Goal: Leave review/rating

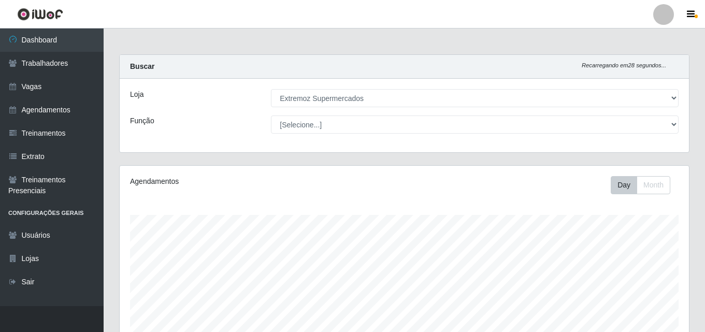
select select "519"
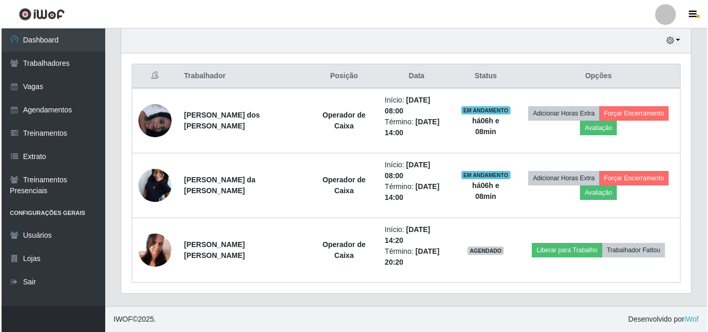
scroll to position [215, 569]
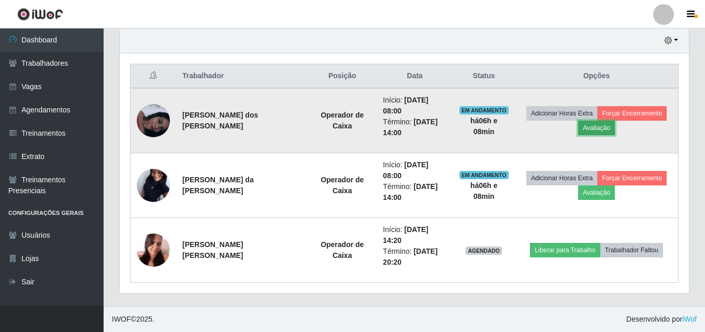
click at [590, 130] on button "Avaliação" at bounding box center [596, 128] width 37 height 15
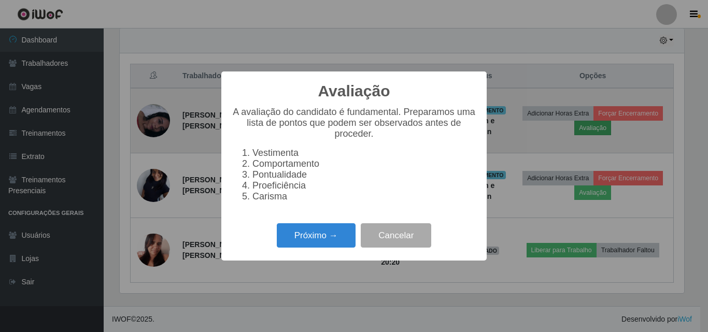
scroll to position [215, 564]
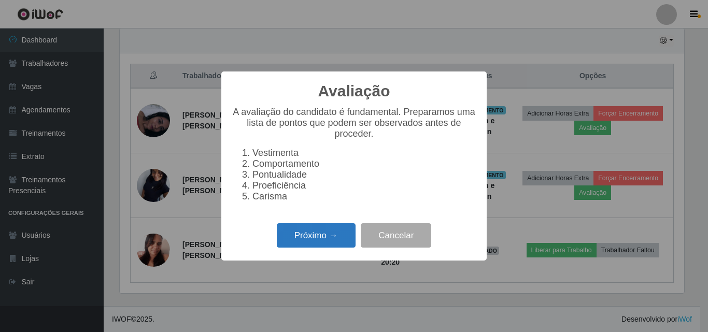
click at [298, 246] on button "Próximo →" at bounding box center [316, 235] width 79 height 24
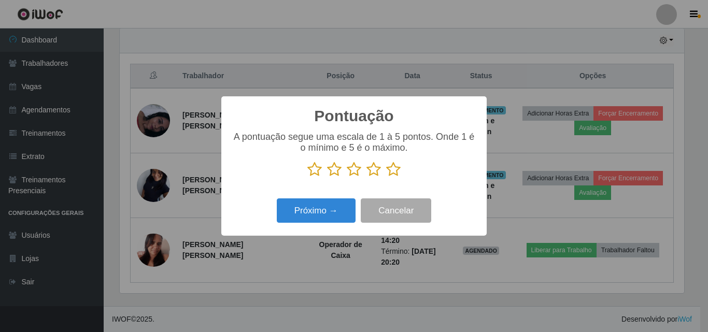
scroll to position [517898, 517549]
click at [334, 174] on icon at bounding box center [334, 170] width 15 height 16
click at [327, 177] on input "radio" at bounding box center [327, 177] width 0 height 0
click at [351, 174] on icon at bounding box center [354, 170] width 15 height 16
click at [347, 177] on input "radio" at bounding box center [347, 177] width 0 height 0
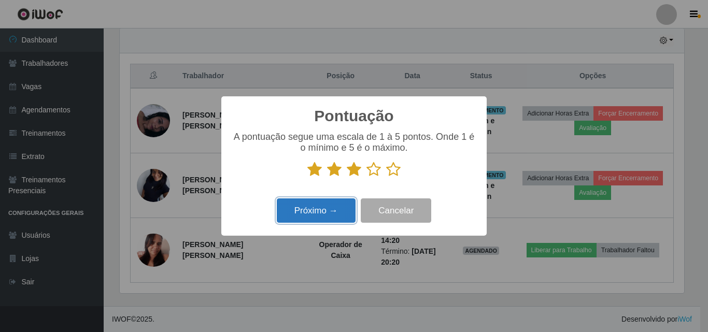
click at [314, 214] on button "Próximo →" at bounding box center [316, 210] width 79 height 24
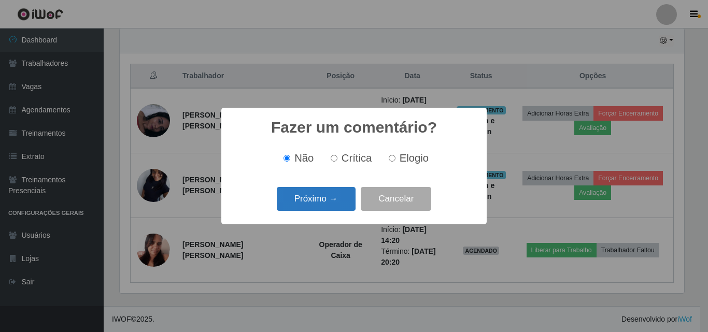
click at [305, 205] on button "Próximo →" at bounding box center [316, 199] width 79 height 24
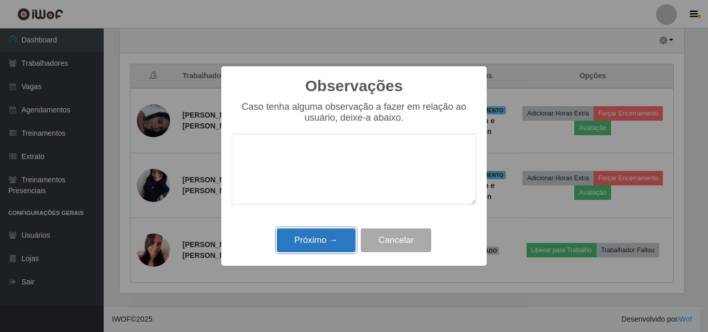
click at [302, 244] on button "Próximo →" at bounding box center [316, 240] width 79 height 24
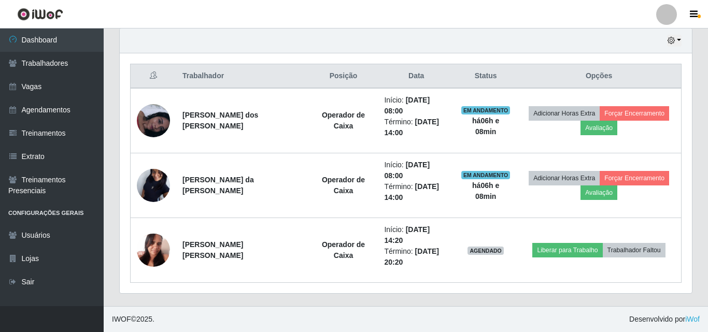
scroll to position [215, 569]
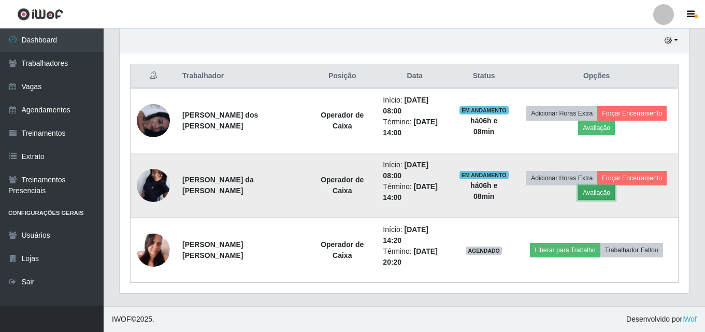
click at [596, 196] on button "Avaliação" at bounding box center [596, 192] width 37 height 15
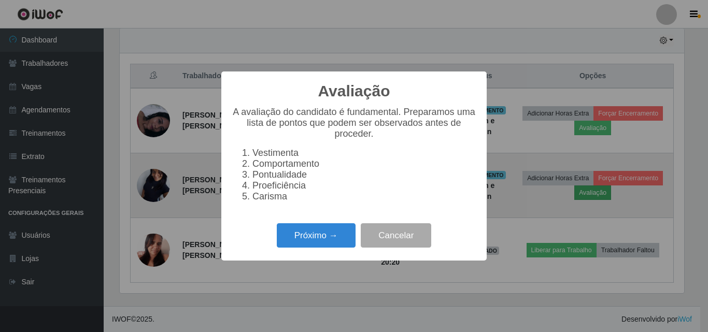
scroll to position [215, 564]
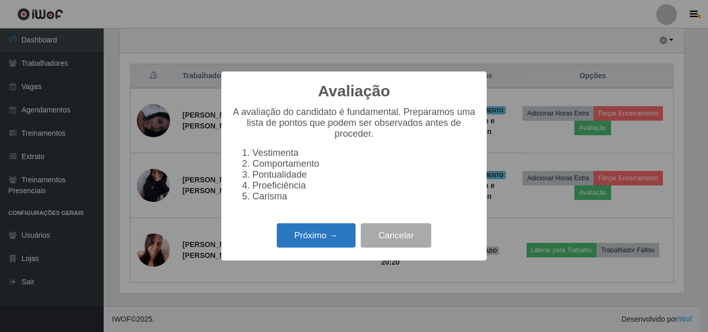
click at [302, 246] on button "Próximo →" at bounding box center [316, 235] width 79 height 24
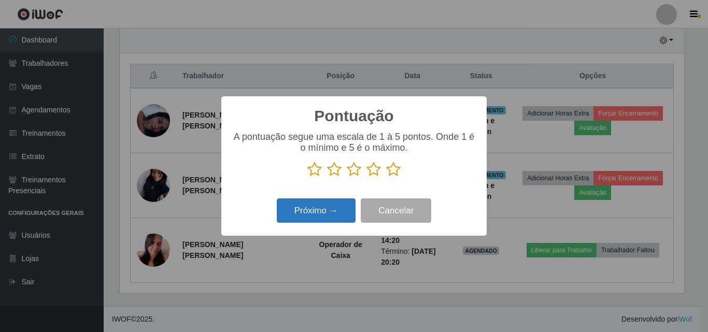
click at [306, 216] on button "Próximo →" at bounding box center [316, 210] width 79 height 24
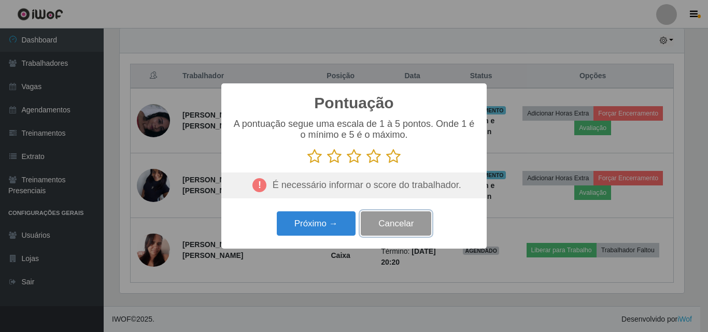
click at [394, 228] on button "Cancelar" at bounding box center [396, 223] width 70 height 24
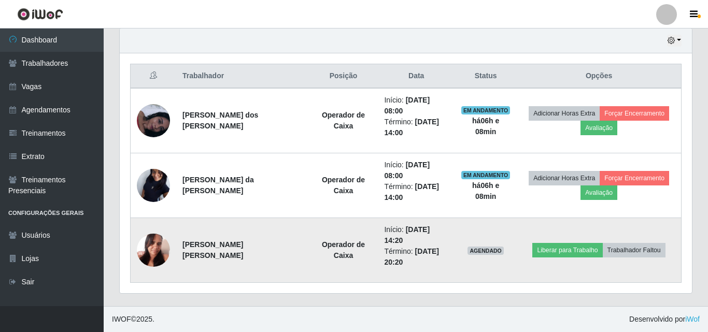
scroll to position [215, 569]
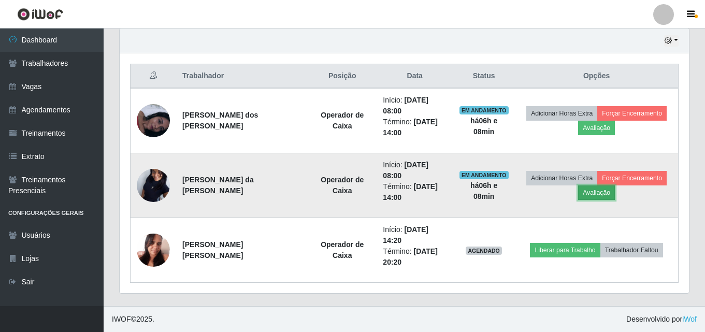
click at [592, 195] on button "Avaliação" at bounding box center [596, 192] width 37 height 15
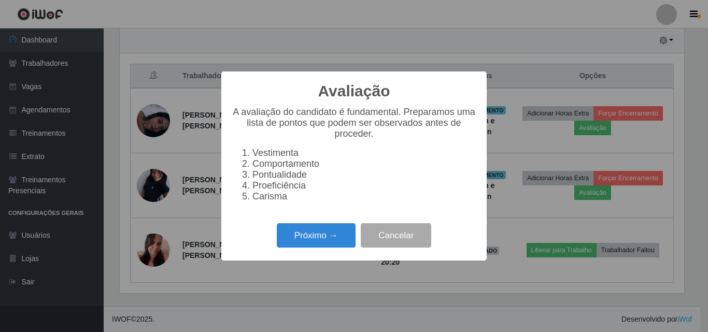
scroll to position [215, 564]
click at [304, 238] on button "Próximo →" at bounding box center [316, 235] width 79 height 24
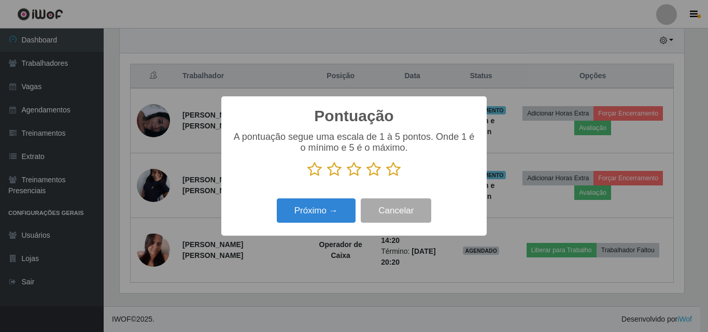
scroll to position [517898, 517549]
click at [351, 174] on icon at bounding box center [354, 170] width 15 height 16
click at [347, 177] on input "radio" at bounding box center [347, 177] width 0 height 0
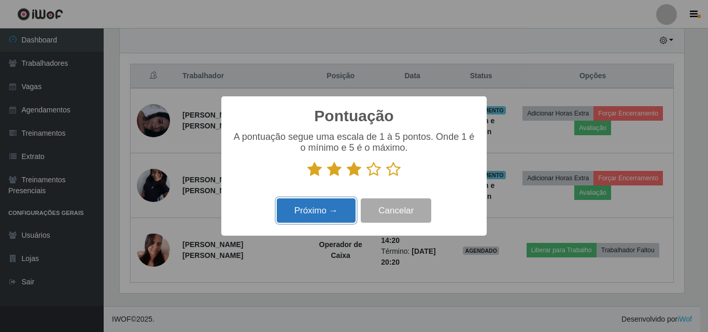
click at [316, 214] on button "Próximo →" at bounding box center [316, 210] width 79 height 24
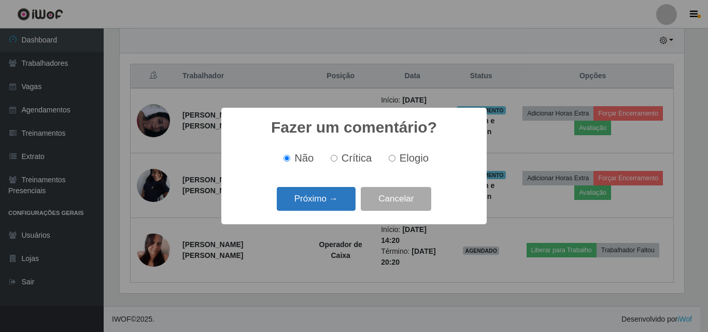
click at [304, 202] on button "Próximo →" at bounding box center [316, 199] width 79 height 24
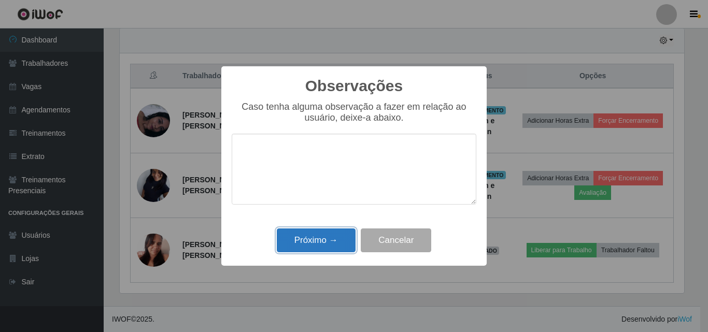
click at [301, 239] on button "Próximo →" at bounding box center [316, 240] width 79 height 24
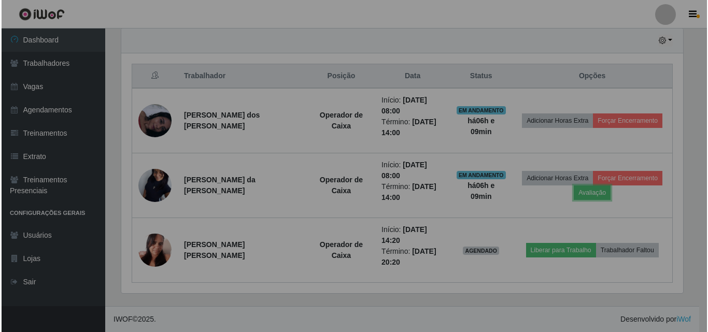
scroll to position [215, 569]
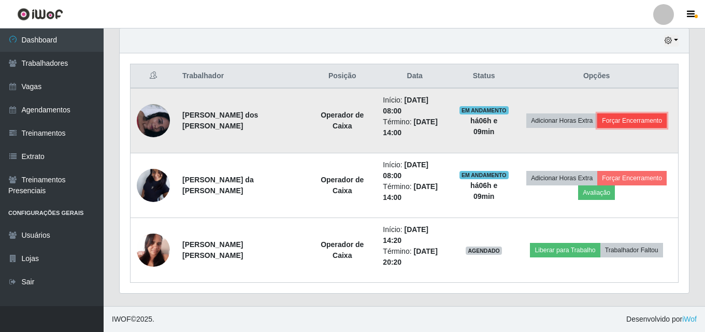
click at [626, 119] on button "Forçar Encerramento" at bounding box center [631, 120] width 69 height 15
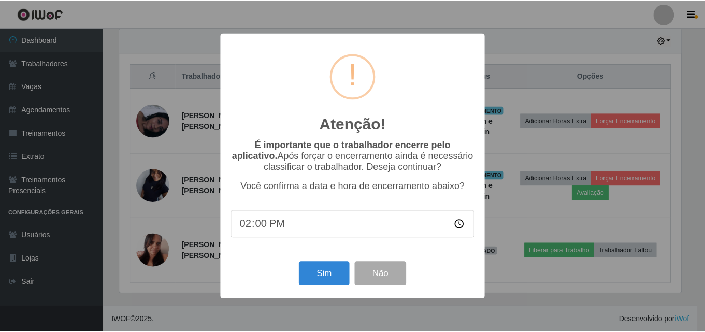
scroll to position [215, 564]
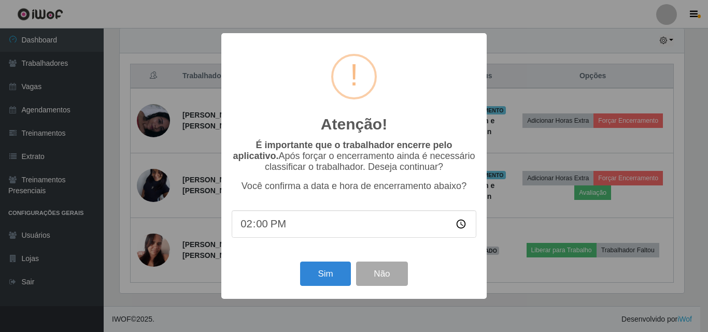
click at [562, 148] on div "Atenção! × É importante que o trabalhador encerre pelo aplicativo. Após forçar …" at bounding box center [354, 166] width 708 height 332
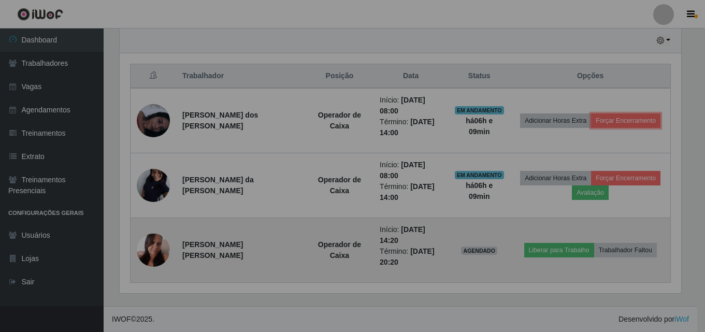
scroll to position [215, 569]
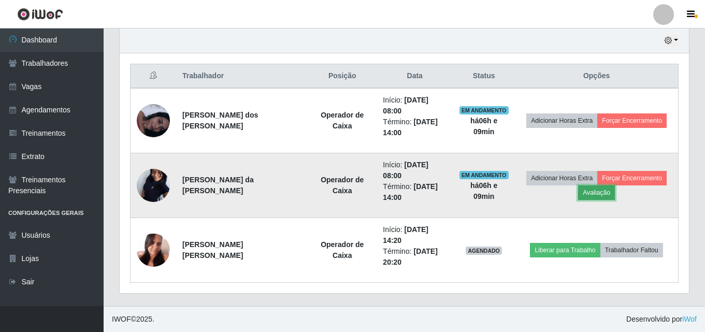
click at [600, 200] on button "Avaliação" at bounding box center [596, 192] width 37 height 15
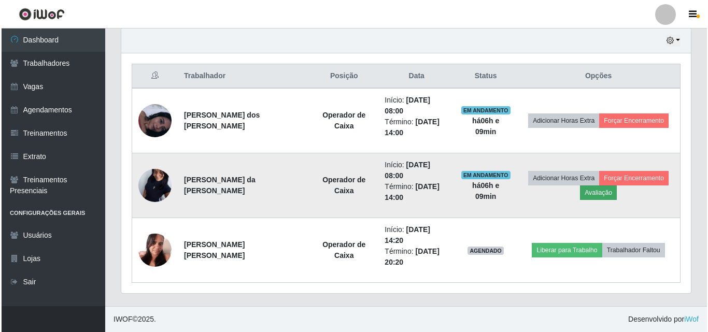
scroll to position [215, 564]
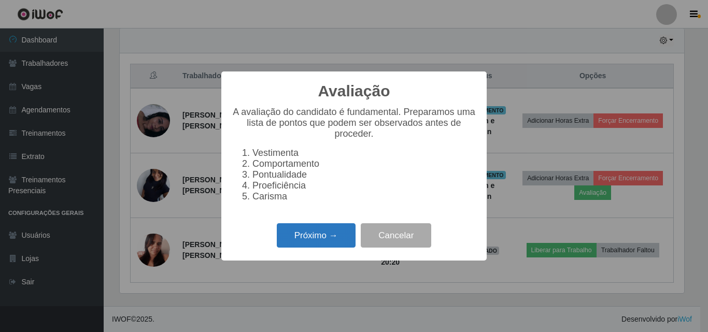
click at [315, 244] on button "Próximo →" at bounding box center [316, 235] width 79 height 24
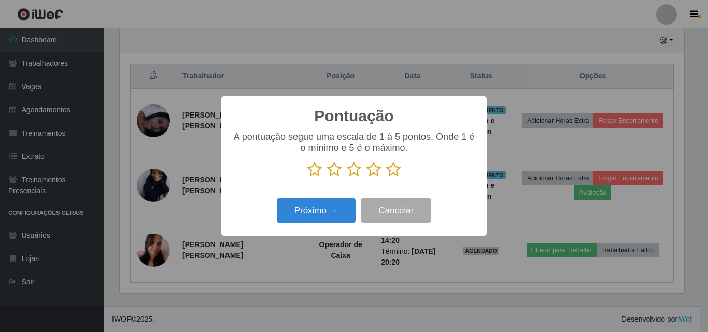
click at [353, 168] on icon at bounding box center [354, 170] width 15 height 16
click at [347, 177] on input "radio" at bounding box center [347, 177] width 0 height 0
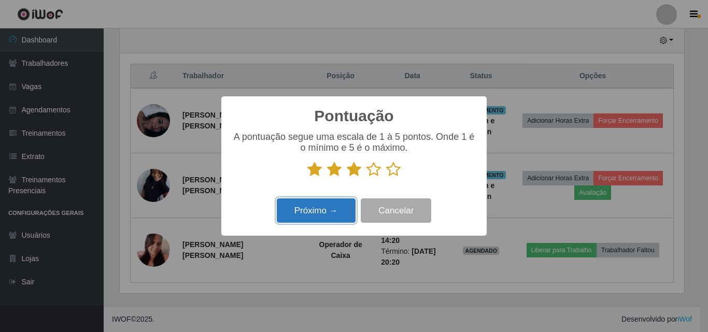
click at [311, 213] on button "Próximo →" at bounding box center [316, 210] width 79 height 24
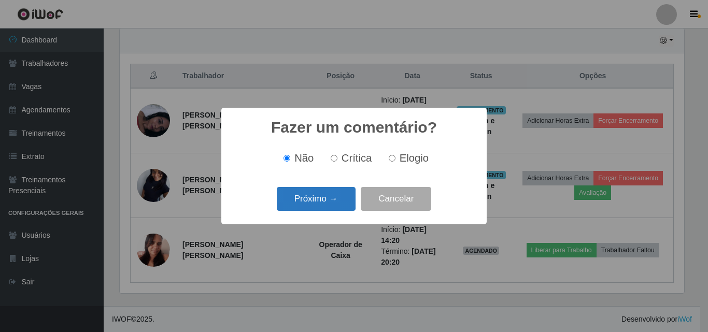
click at [309, 203] on button "Próximo →" at bounding box center [316, 199] width 79 height 24
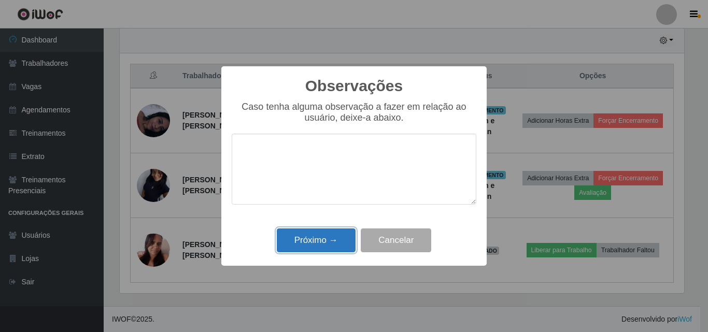
click at [316, 236] on button "Próximo →" at bounding box center [316, 240] width 79 height 24
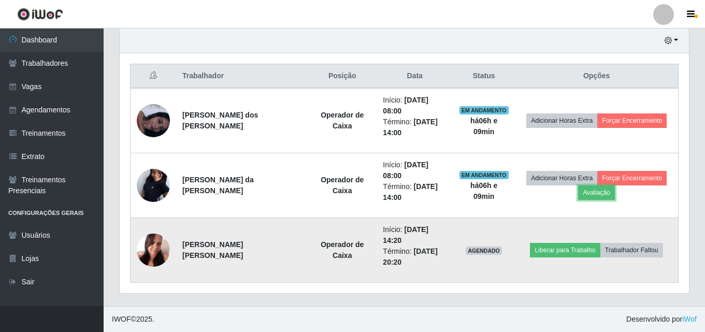
scroll to position [215, 569]
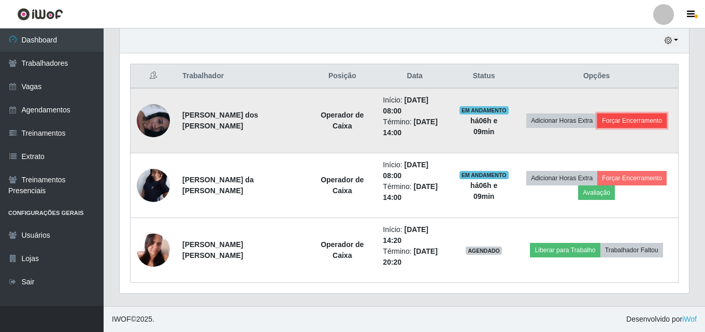
click at [626, 126] on button "Forçar Encerramento" at bounding box center [631, 120] width 69 height 15
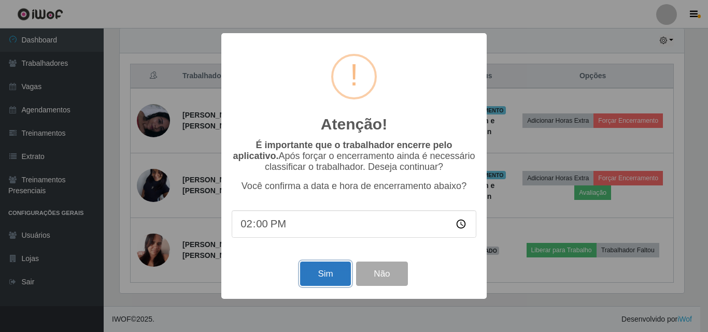
click at [324, 281] on button "Sim" at bounding box center [325, 274] width 50 height 24
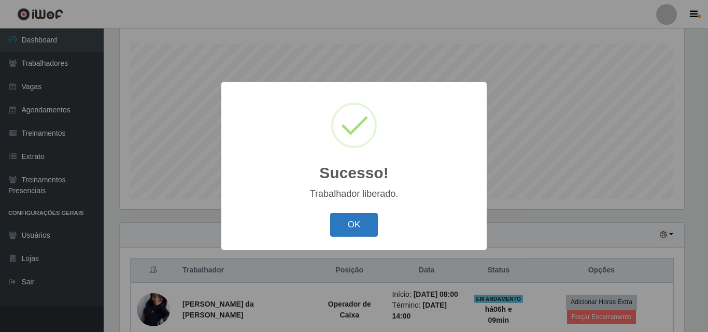
click at [339, 225] on button "OK" at bounding box center [354, 225] width 48 height 24
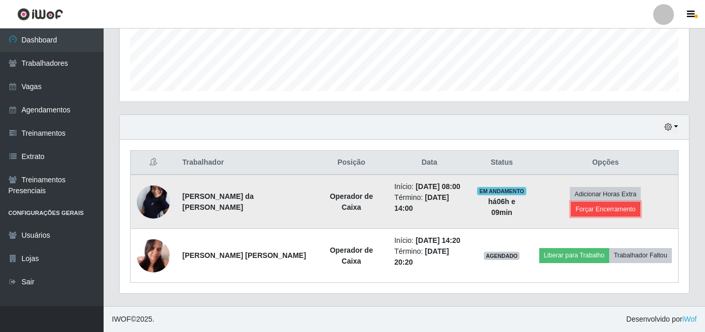
click at [605, 216] on button "Forçar Encerramento" at bounding box center [605, 209] width 69 height 15
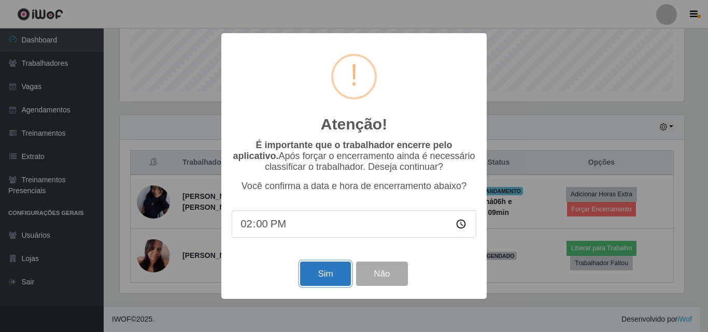
click at [322, 278] on button "Sim" at bounding box center [325, 274] width 50 height 24
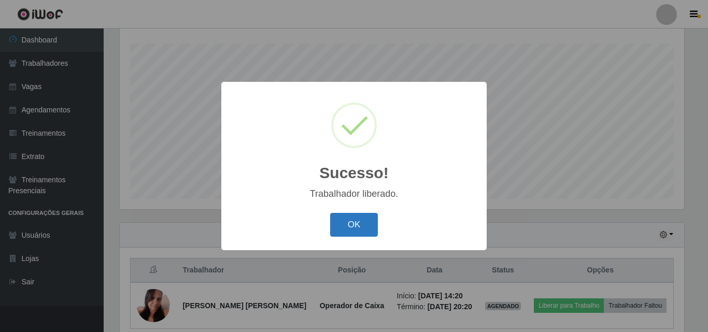
click at [365, 230] on button "OK" at bounding box center [354, 225] width 48 height 24
